Goal: Transaction & Acquisition: Purchase product/service

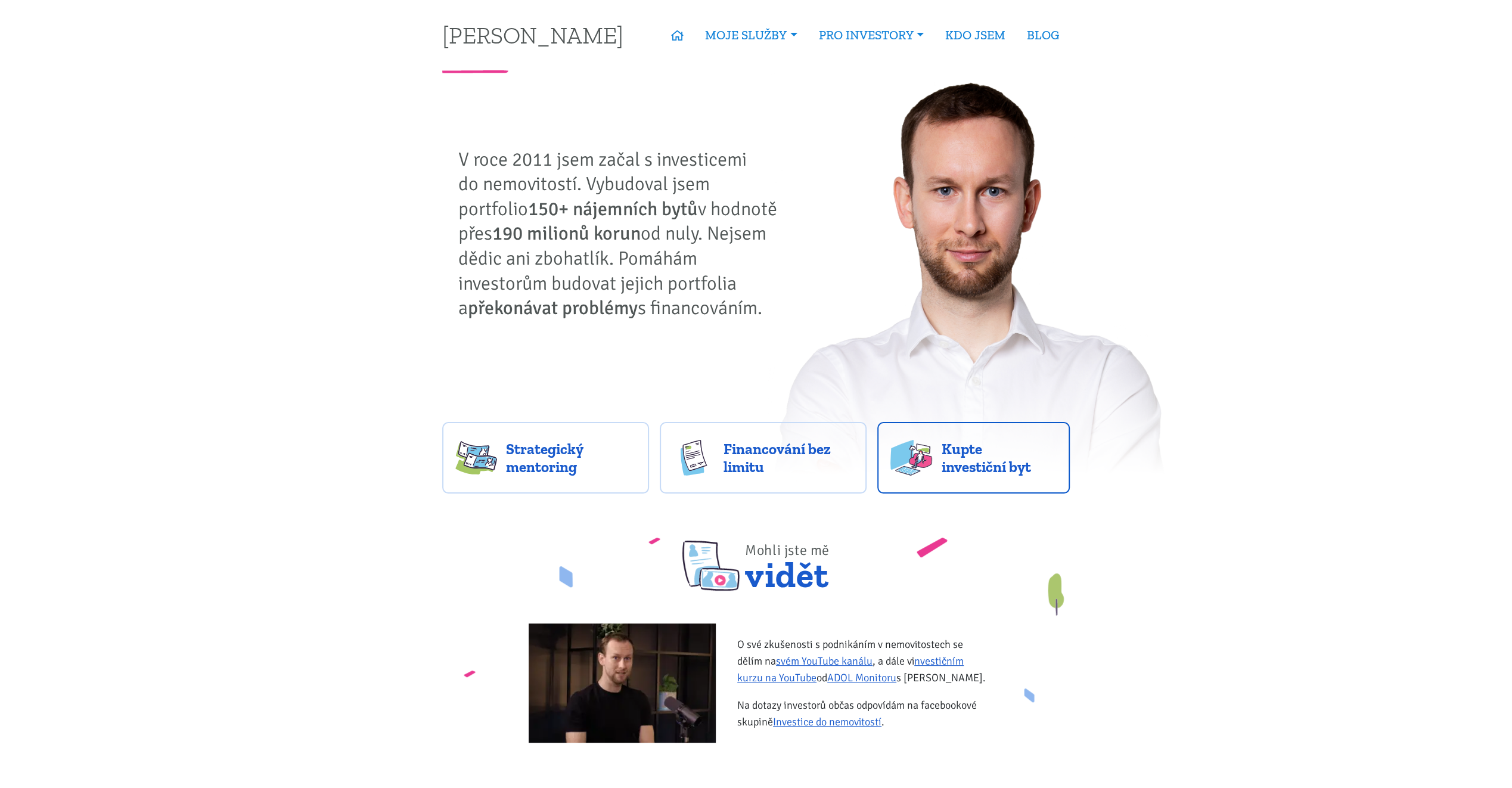
click at [1005, 464] on span "Kupte investiční byt" at bounding box center [998, 457] width 115 height 36
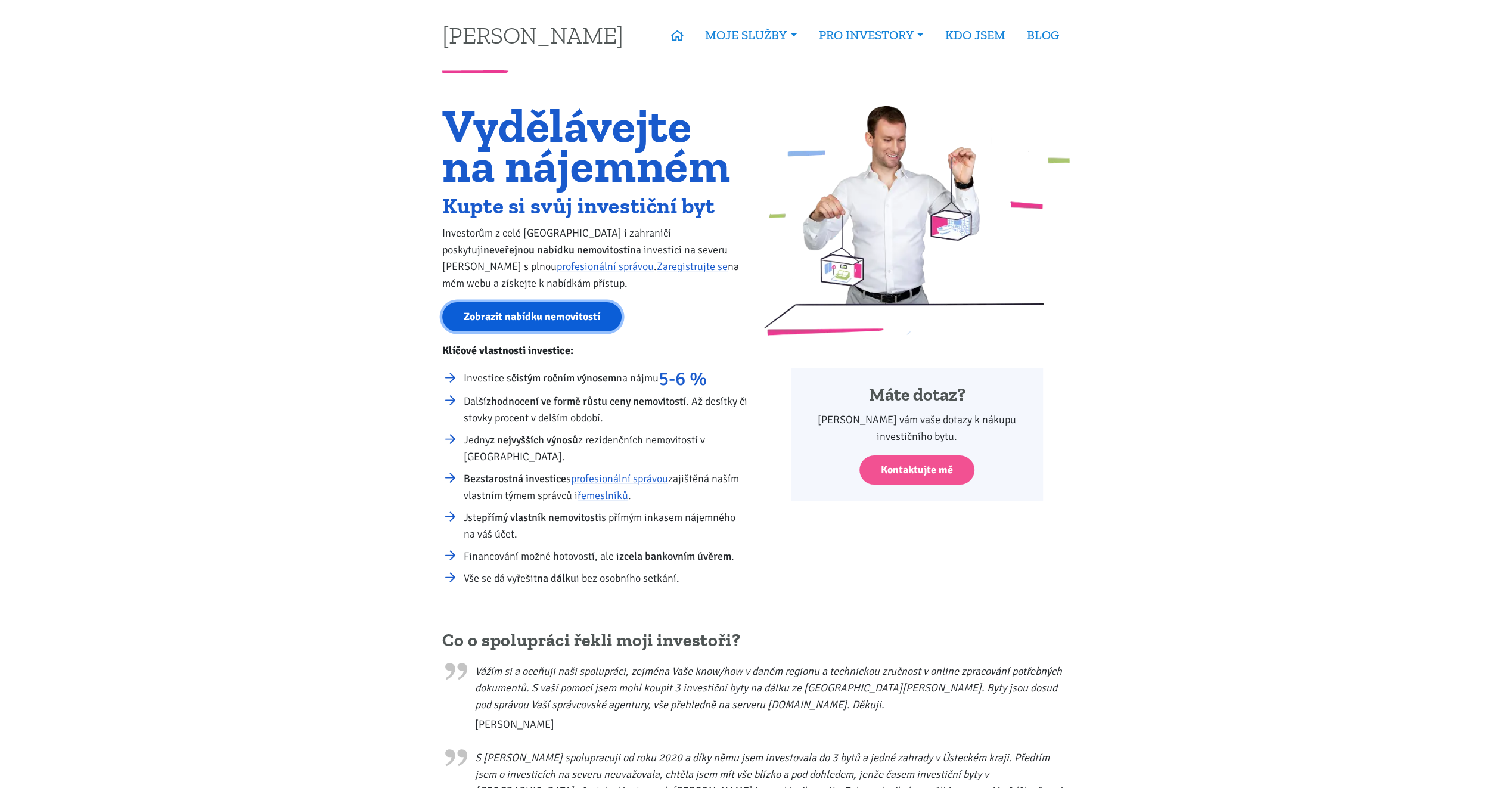
click at [510, 313] on link "Zobrazit nabídku nemovitostí" at bounding box center [532, 317] width 180 height 29
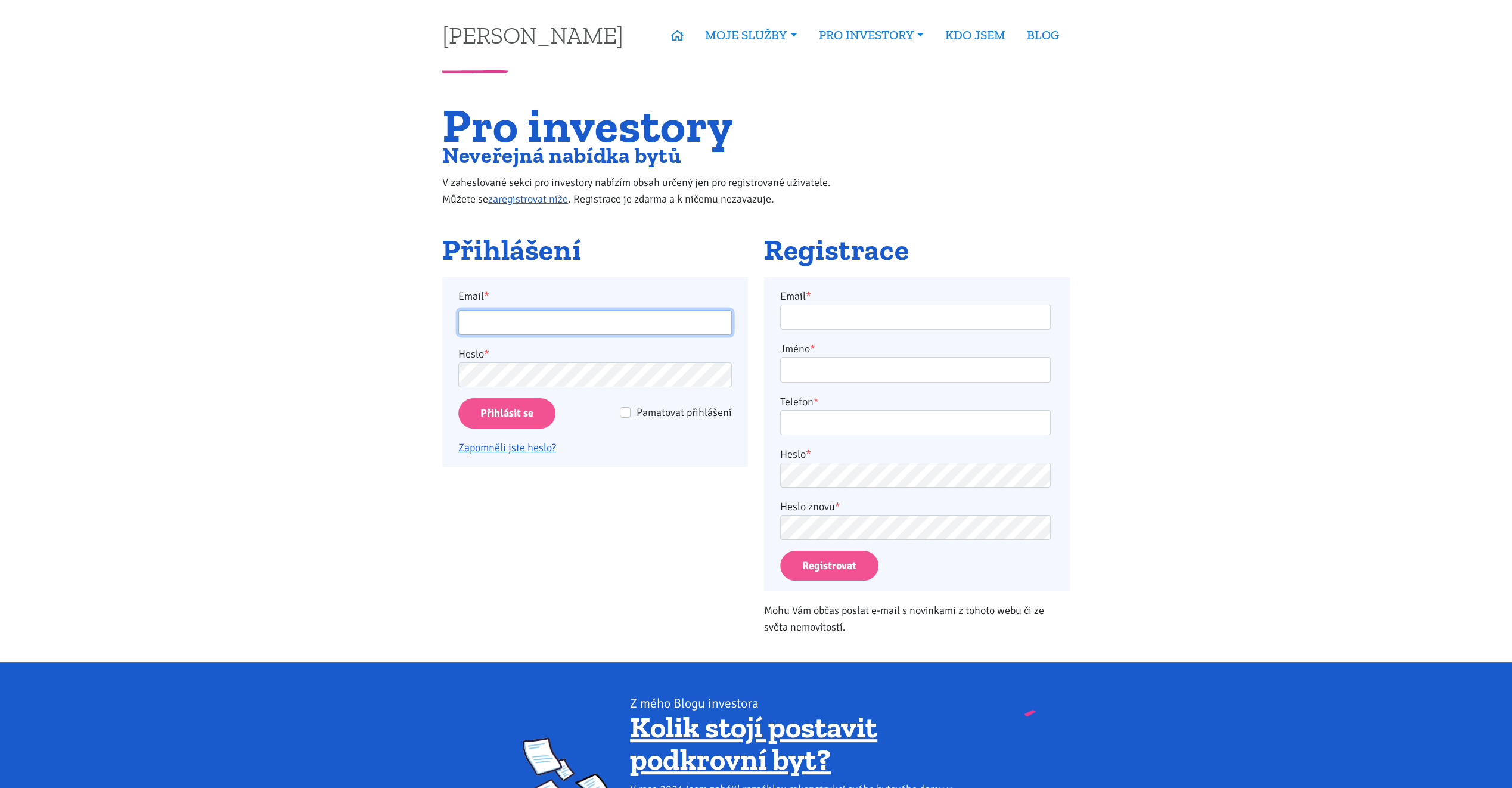
click at [510, 313] on input "Email *" at bounding box center [594, 322] width 273 height 25
type input "kaculka@seznam.cz"
click at [517, 411] on input "Přihlásit se" at bounding box center [507, 413] width 97 height 31
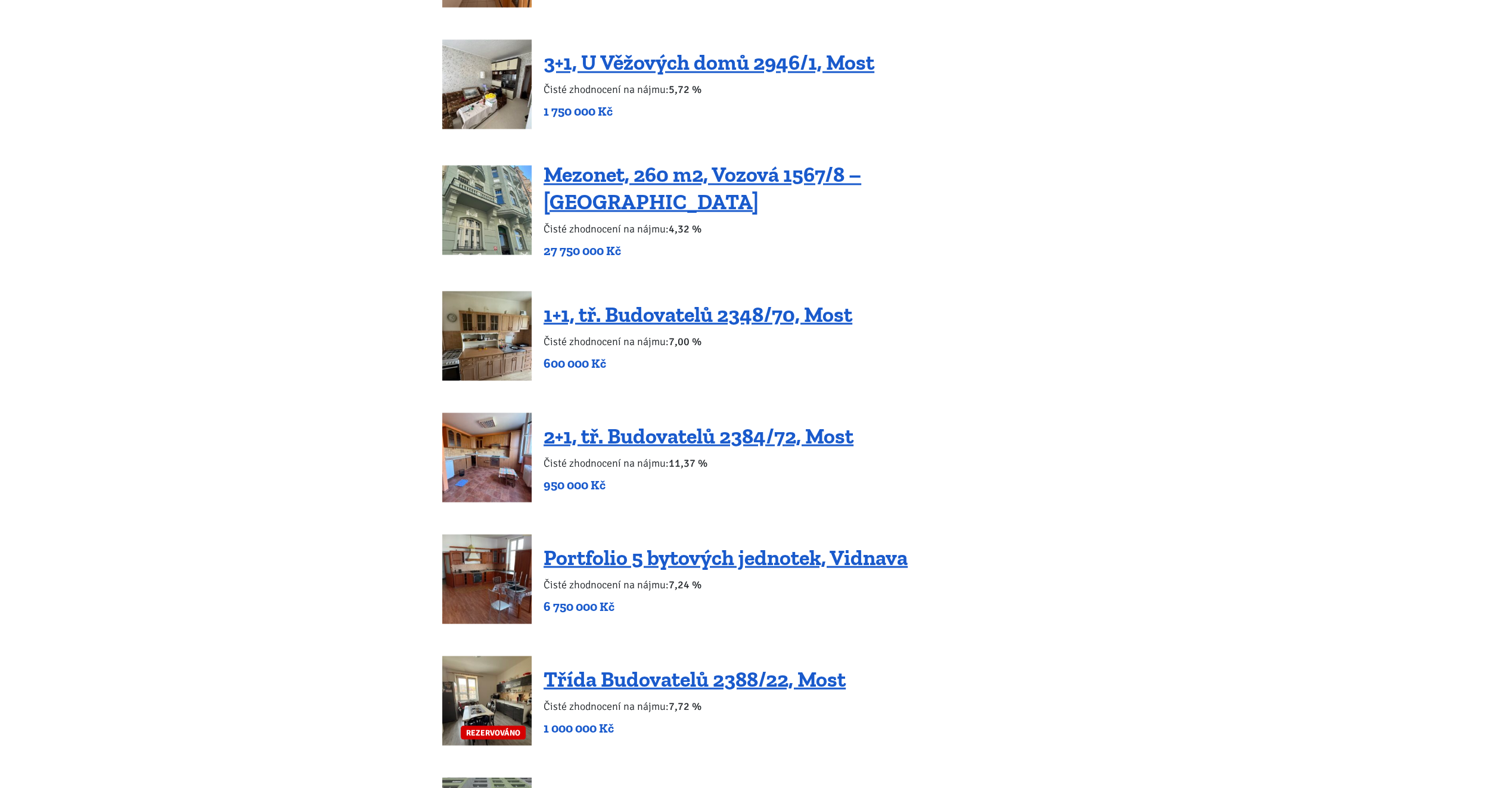
scroll to position [2086, 0]
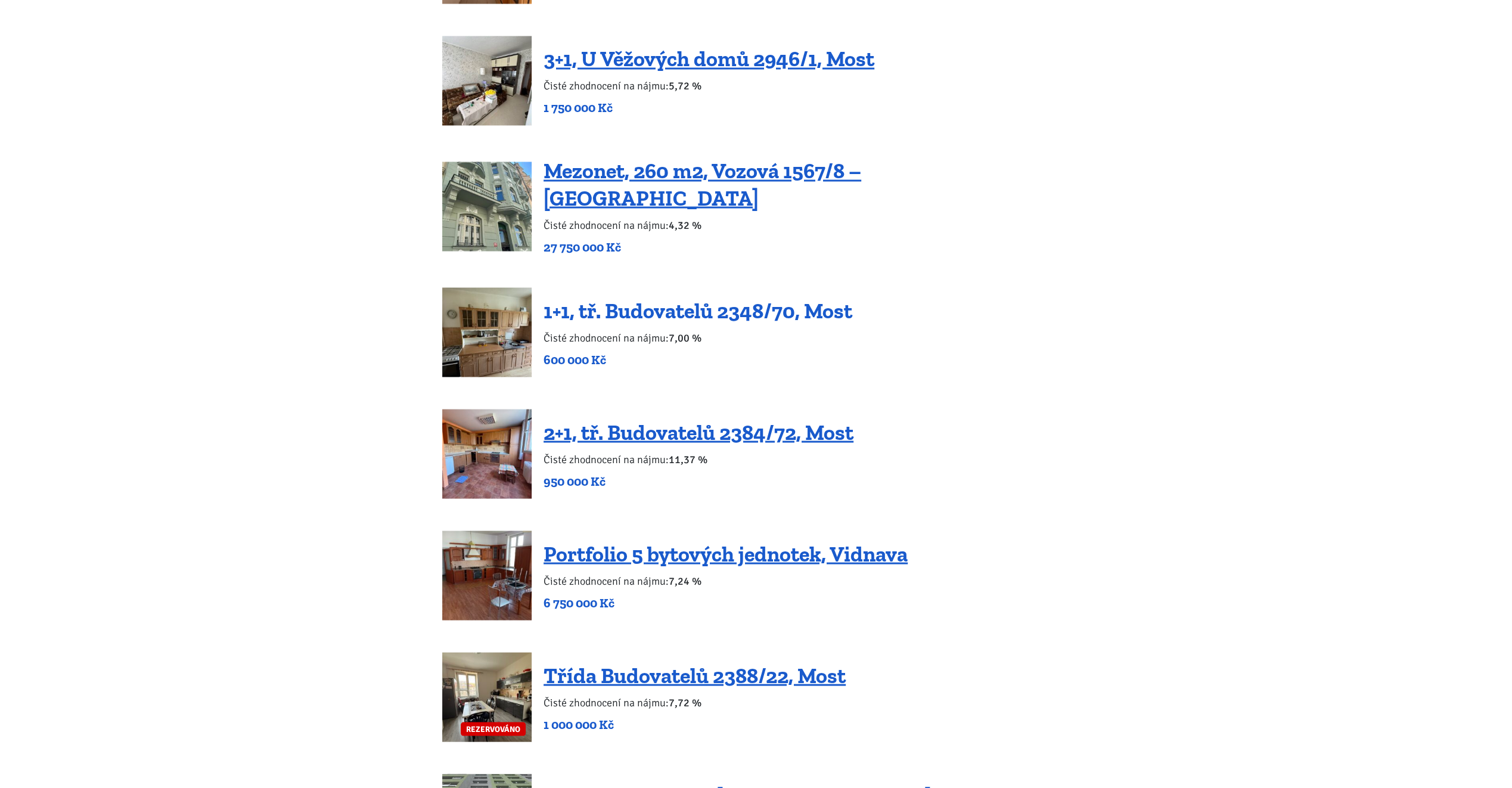
click at [781, 297] on link "1+1, tř. Budovatelů 2348/70, Most" at bounding box center [698, 310] width 309 height 25
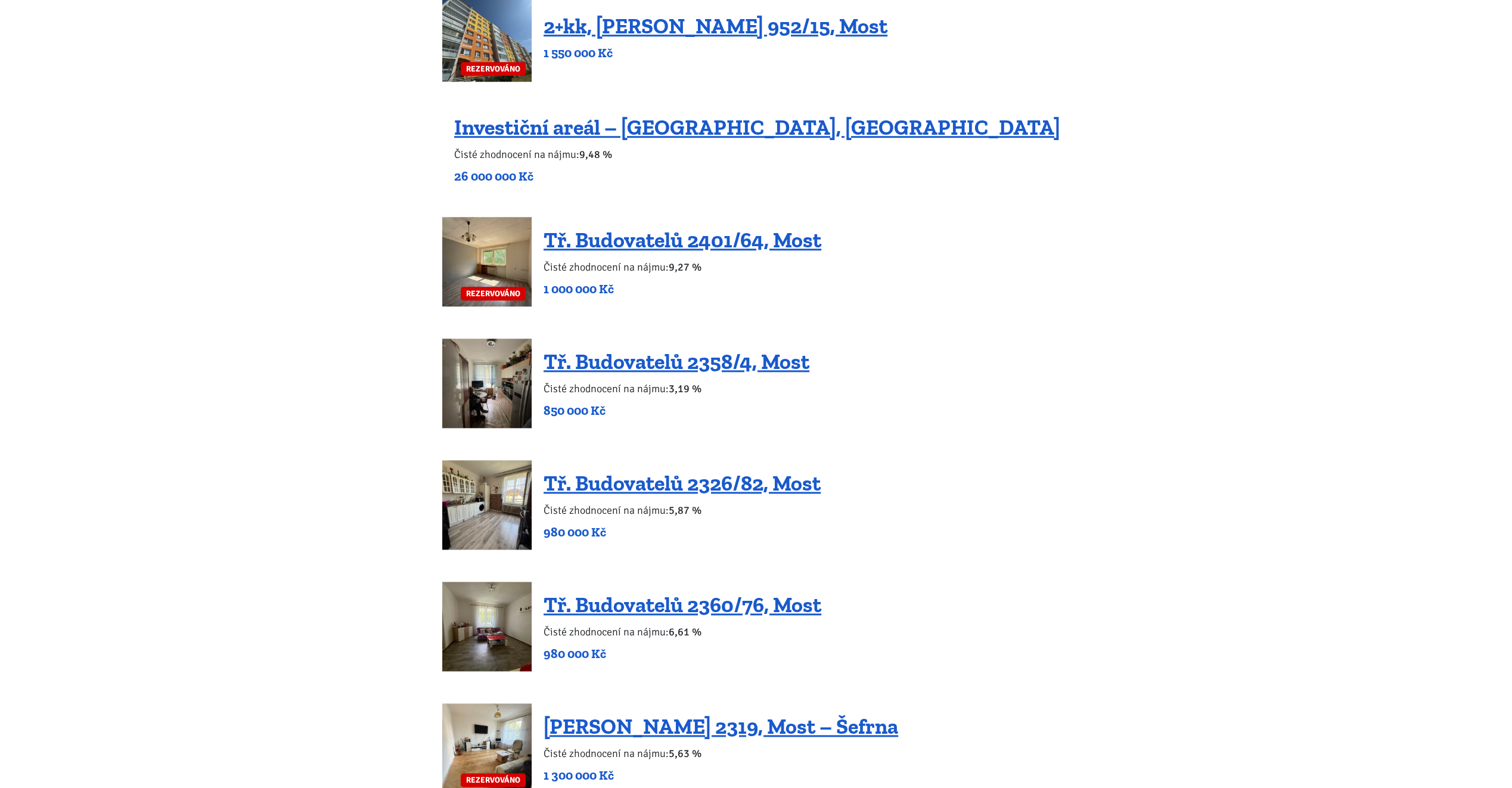
scroll to position [1073, 0]
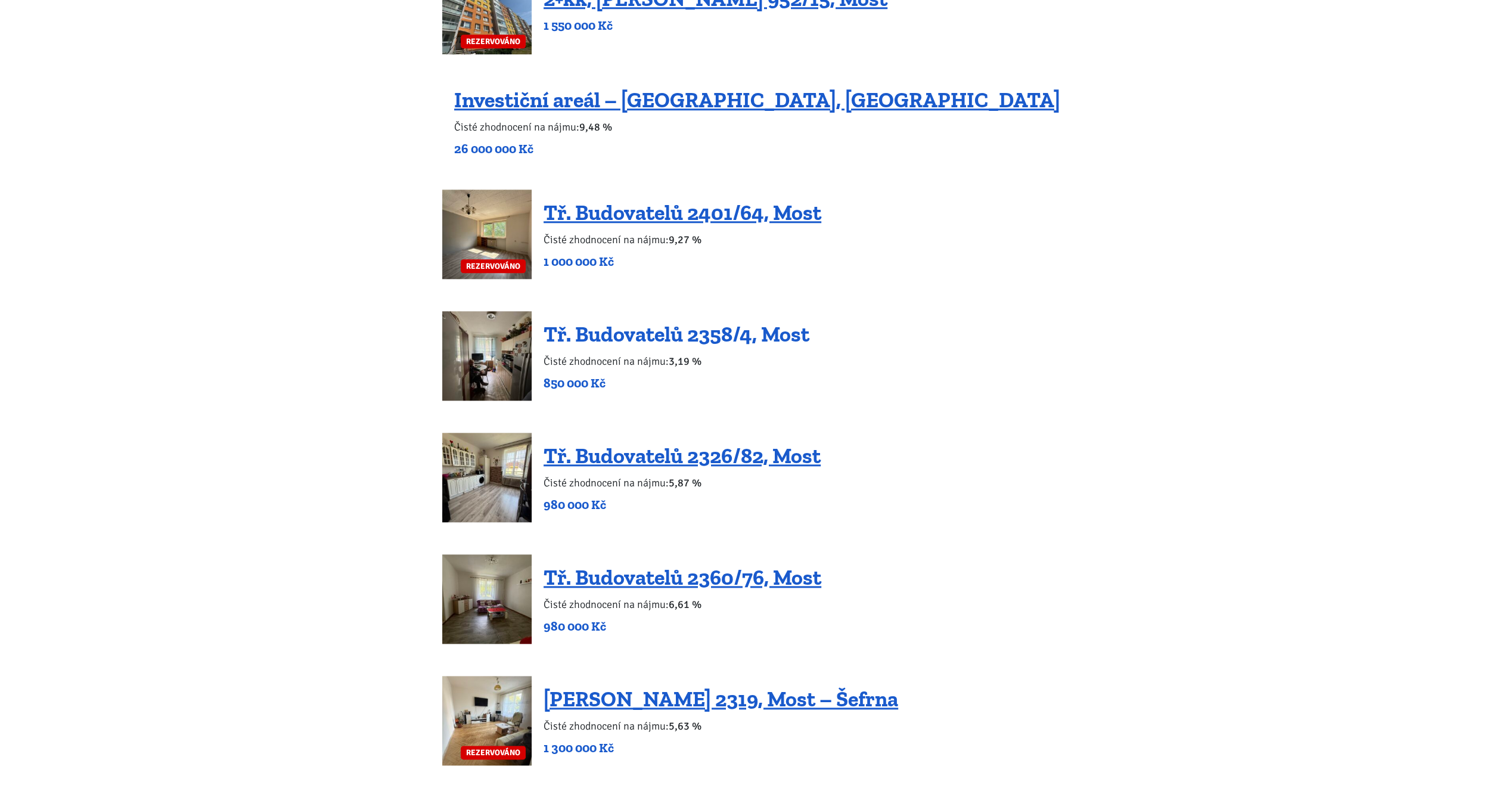
click at [685, 334] on link "Tř. Budovatelů 2358/4, Most" at bounding box center [676, 334] width 266 height 25
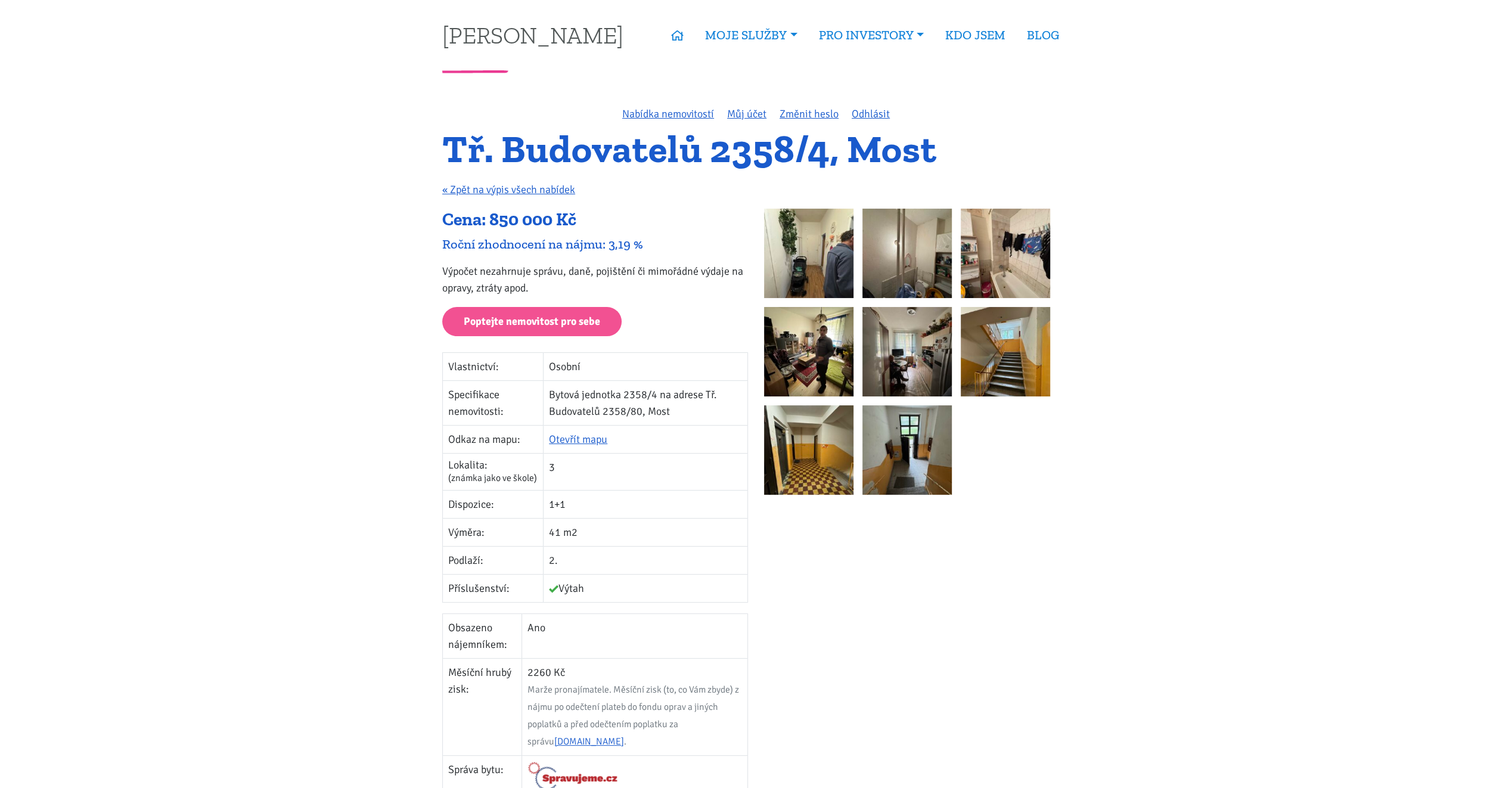
click at [823, 254] on img at bounding box center [809, 253] width 89 height 89
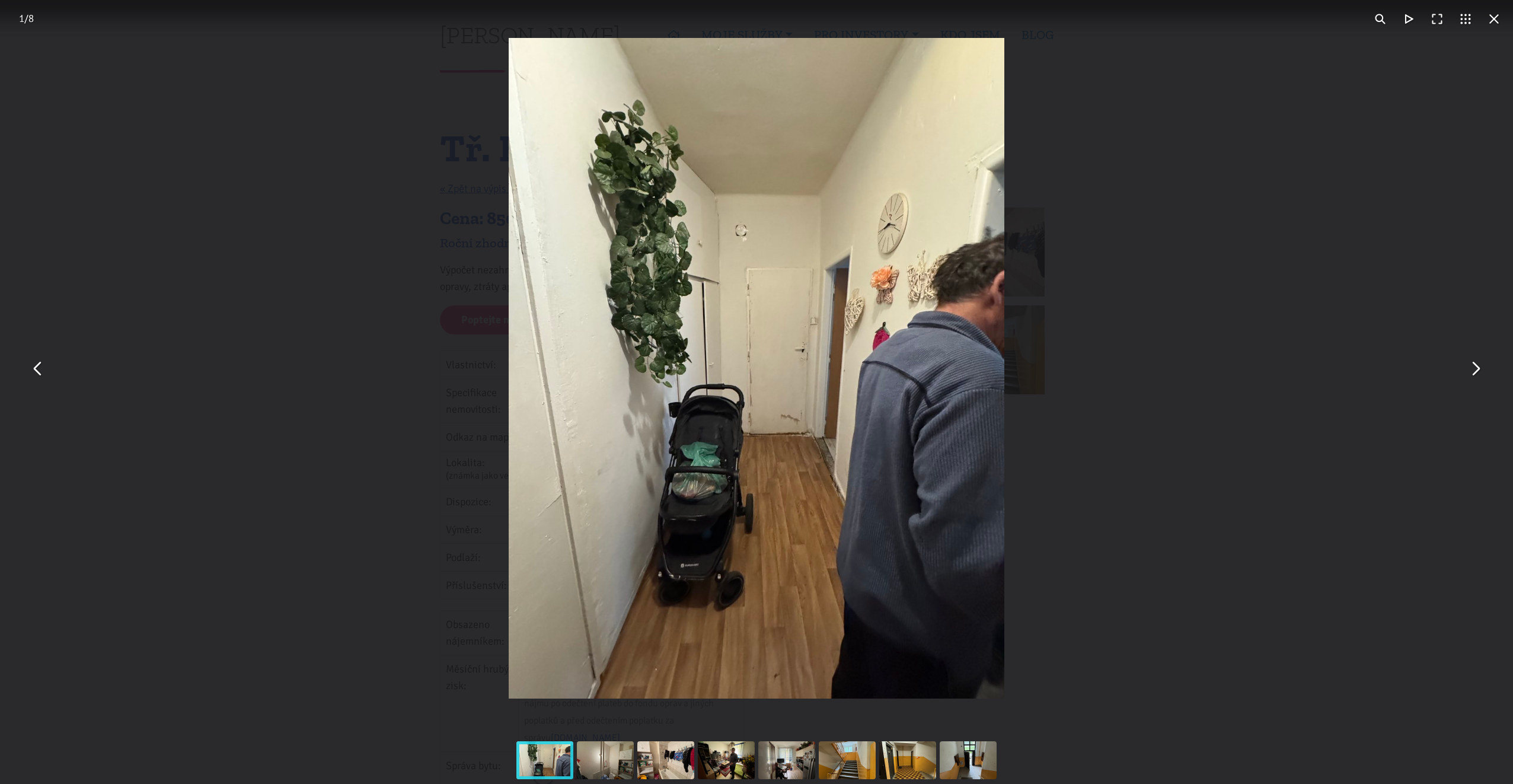
click at [1471, 373] on button "You can close this modal content with the ESC key" at bounding box center [1475, 368] width 29 height 29
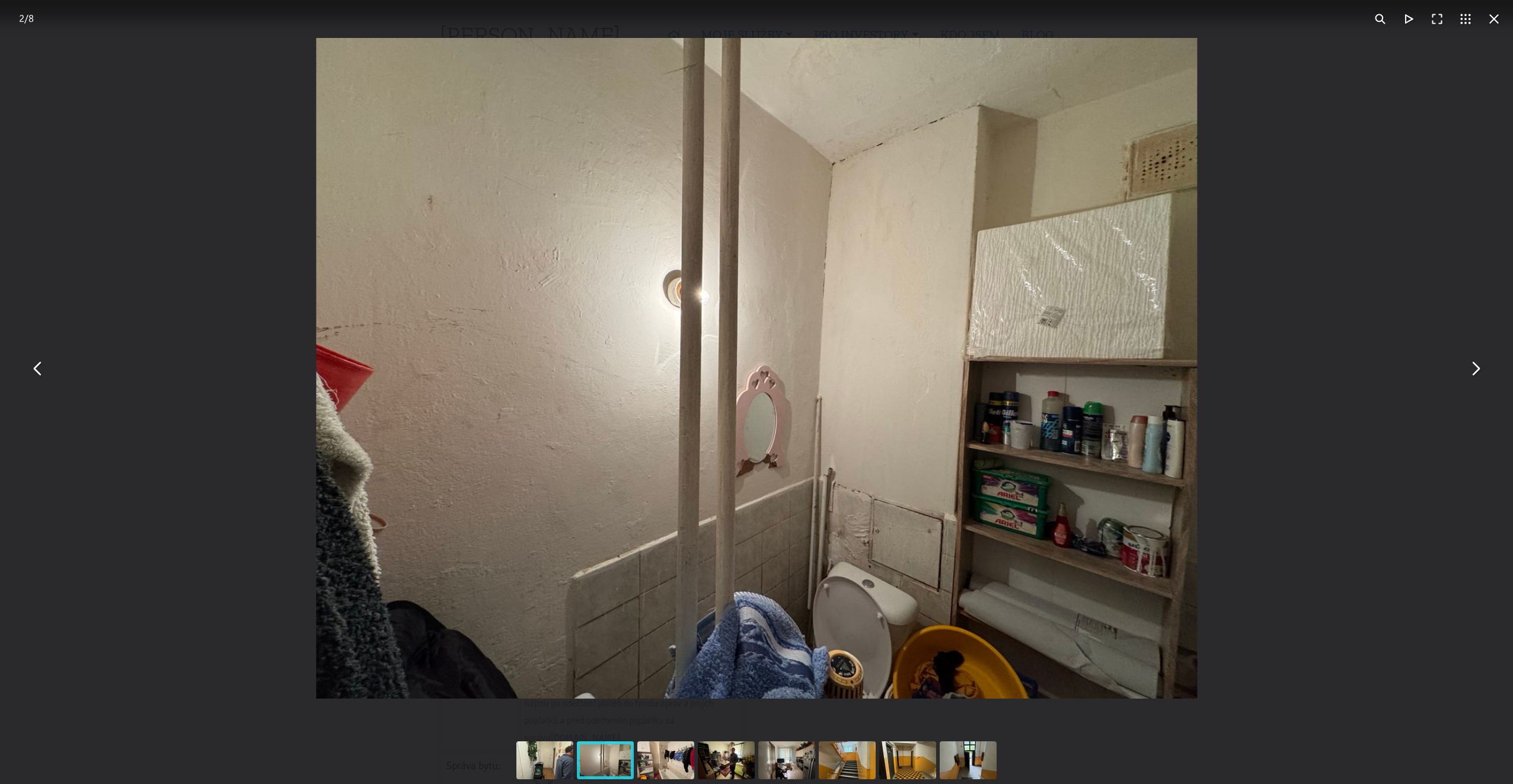
click at [1471, 373] on button "You can close this modal content with the ESC key" at bounding box center [1475, 368] width 29 height 29
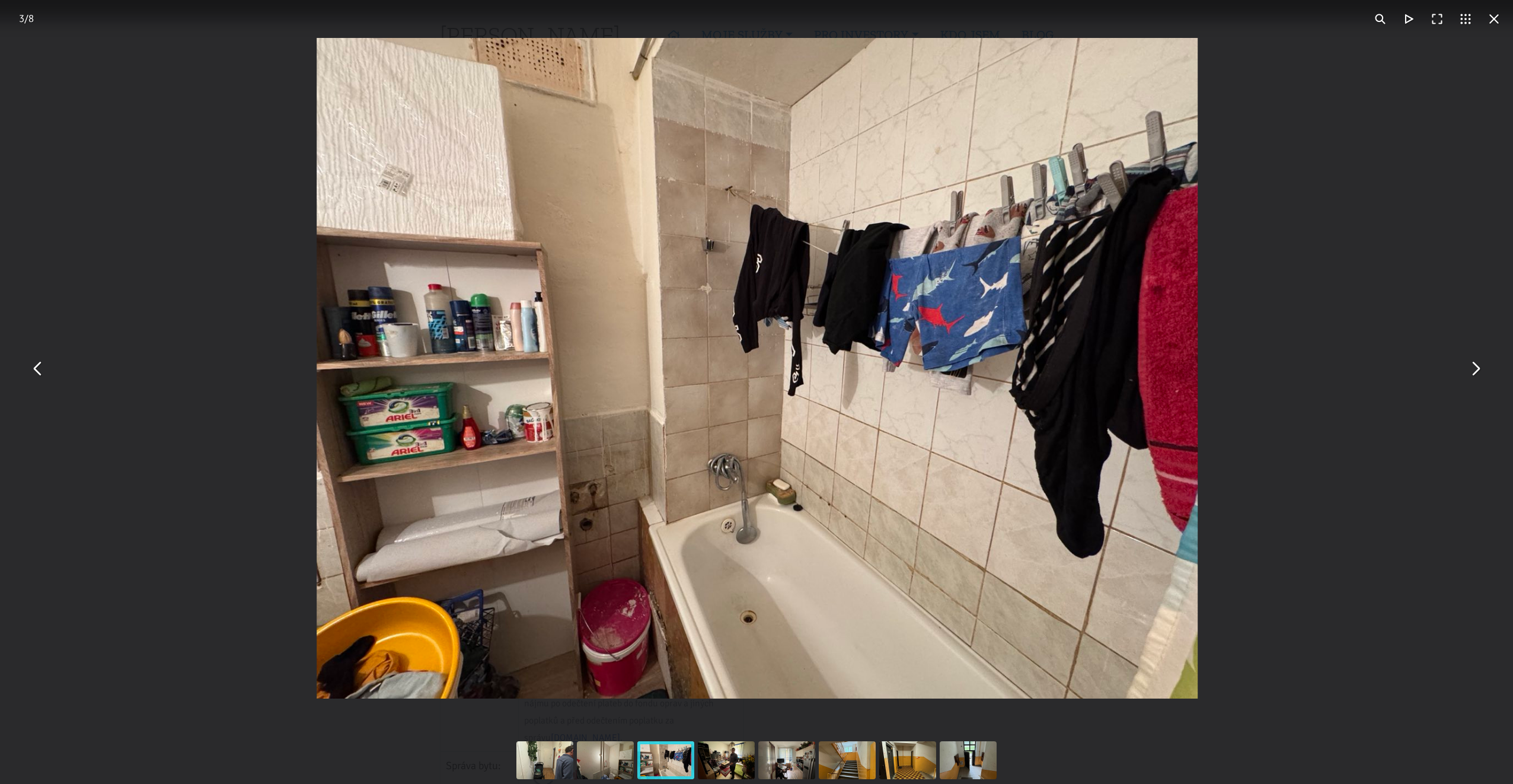
click at [1471, 373] on button "You can close this modal content with the ESC key" at bounding box center [1475, 368] width 29 height 29
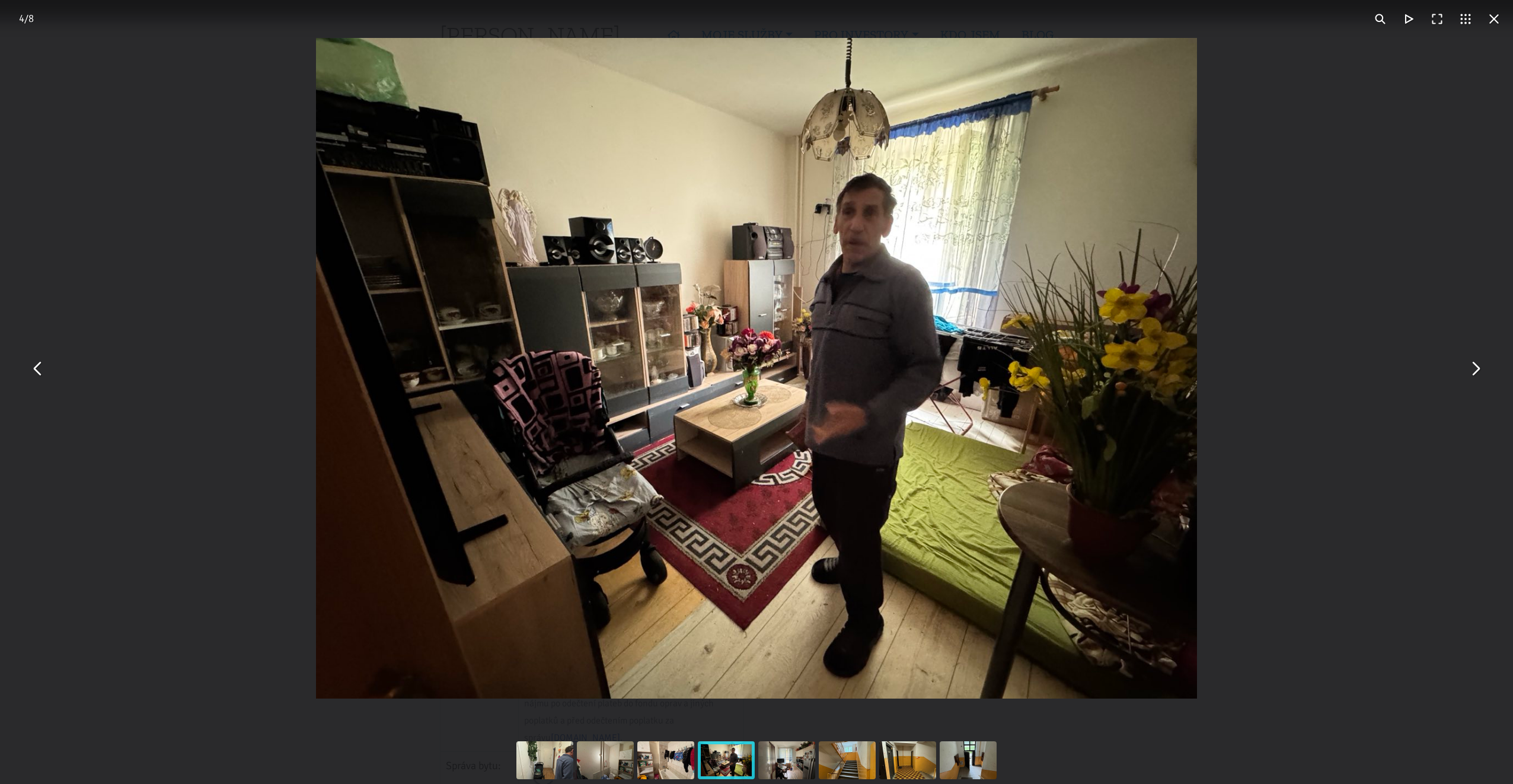
click at [1496, 18] on button "You can close this modal content with the ESC key" at bounding box center [1494, 18] width 29 height 29
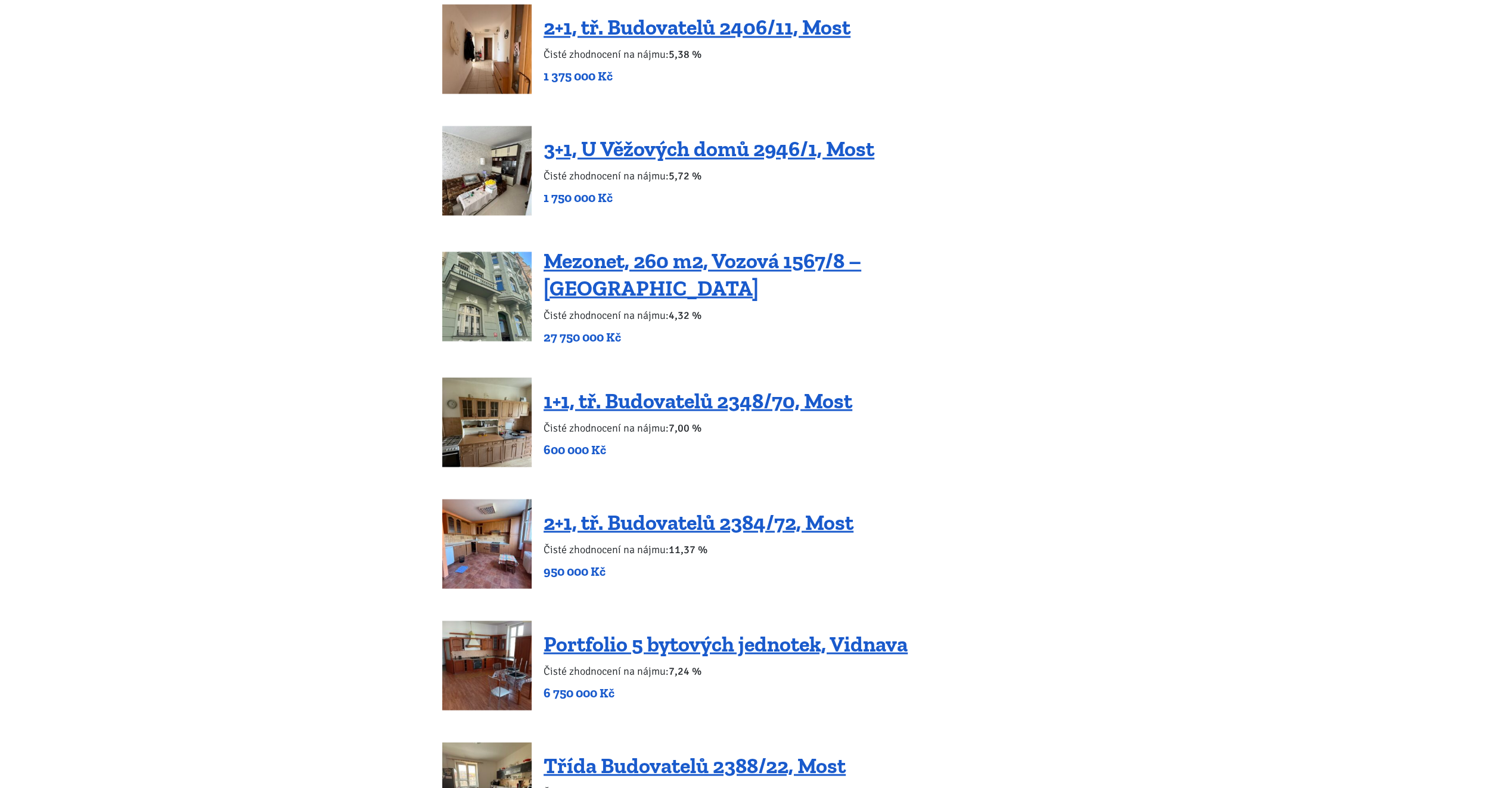
scroll to position [1966, 0]
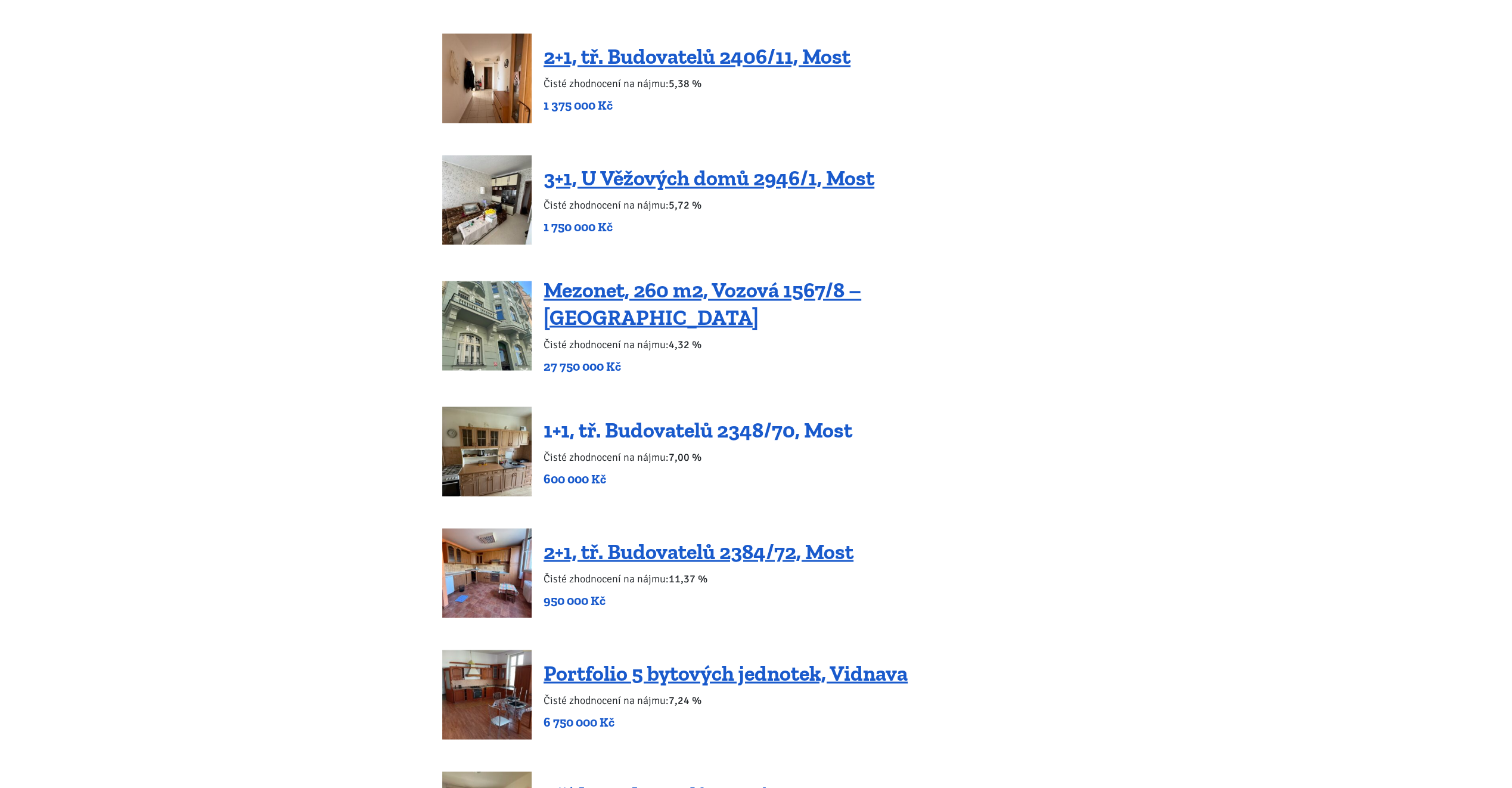
click at [652, 417] on link "1+1, tř. Budovatelů 2348/70, Most" at bounding box center [698, 429] width 309 height 25
